Goal: Information Seeking & Learning: Find specific page/section

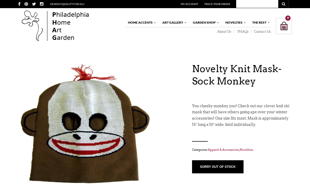
click at [38, 24] on img at bounding box center [55, 26] width 75 height 34
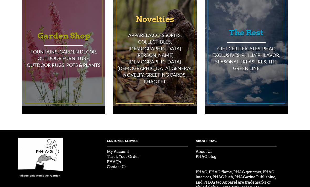
scroll to position [473, 0]
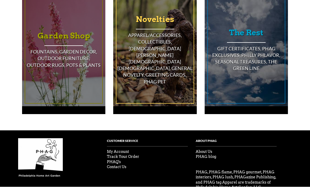
click at [179, 101] on div "Novelties Apparel/Accessories, Collectibles, Gay Gay Gay, General Novelty, Gree…" at bounding box center [154, 48] width 77 height 109
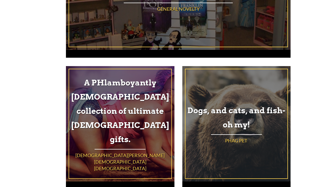
click at [63, 96] on div "A PHlamboyantly [DEMOGRAPHIC_DATA] collection of ultimate [DEMOGRAPHIC_DATA] gi…" at bounding box center [120, 127] width 116 height 123
click at [81, 85] on div "A PHlamboyantly queer collection of ultimate gay gifts. Gay Gay Gay" at bounding box center [120, 123] width 102 height 109
click at [80, 85] on div "A PHlamboyantly queer collection of ultimate gay gifts. Gay Gay Gay" at bounding box center [120, 123] width 102 height 109
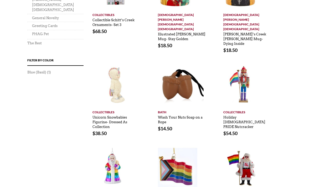
scroll to position [420, 0]
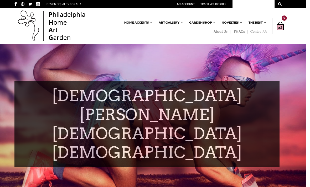
scroll to position [0, 3]
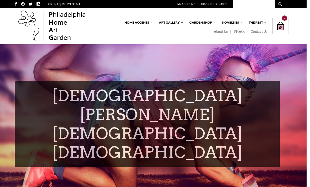
click at [260, 37] on div "Navigation Home Accents — Furniture —— Living —— Dining —— Bedroom —— The White…" at bounding box center [254, 37] width 70 height 0
click at [242, 30] on link "PHAQs" at bounding box center [239, 32] width 17 height 4
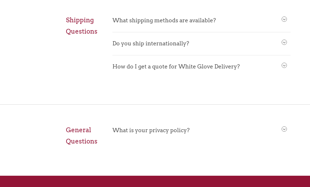
scroll to position [473, 0]
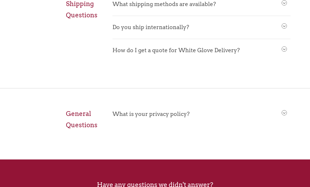
click at [219, 115] on span "What is your privacy policy?" at bounding box center [201, 113] width 178 height 20
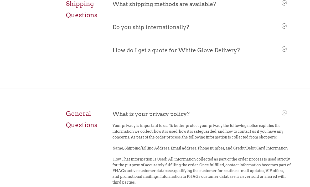
click at [286, 116] on span at bounding box center [284, 113] width 5 height 5
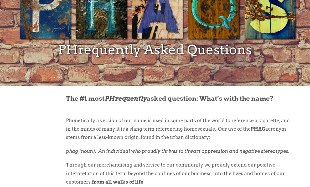
scroll to position [0, 0]
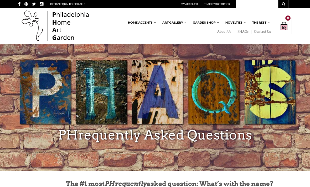
click at [0, 0] on link "Apparel & Accessories" at bounding box center [0, 0] width 0 height 0
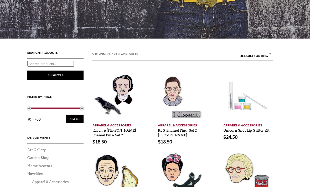
scroll to position [171, 0]
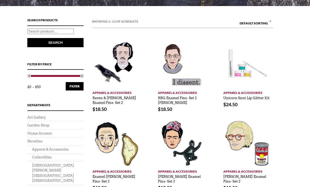
click at [50, 26] on div "Search Products Search for: Search" at bounding box center [55, 40] width 56 height 44
click at [45, 29] on input "Search for:" at bounding box center [50, 32] width 46 height 6
type input "Mask"
click at [55, 43] on button "Search" at bounding box center [55, 42] width 56 height 9
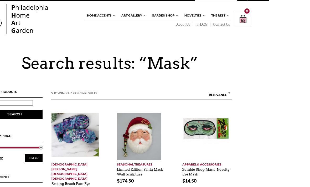
scroll to position [7, 41]
click at [185, 25] on link "About Us" at bounding box center [183, 25] width 20 height 4
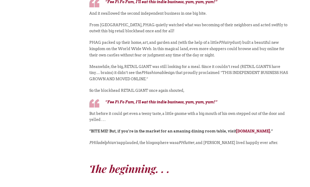
scroll to position [386, 0]
